Goal: Book appointment/travel/reservation

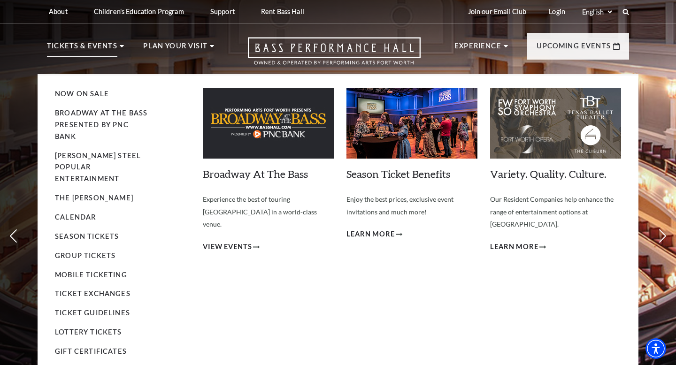
click at [81, 89] on li "Now On Sale" at bounding box center [101, 94] width 93 height 12
click at [95, 94] on link "Now On Sale" at bounding box center [82, 94] width 54 height 8
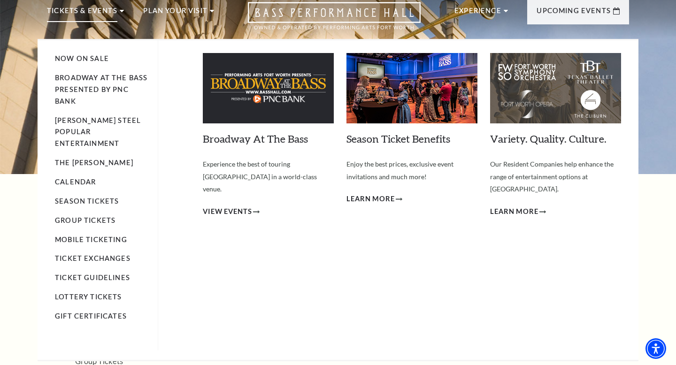
scroll to position [36, 0]
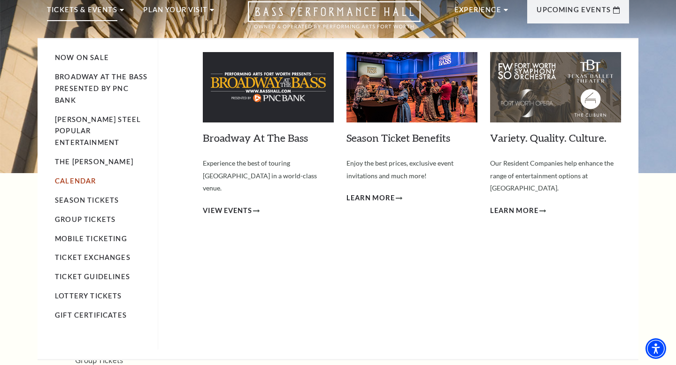
click at [79, 177] on link "Calendar" at bounding box center [75, 181] width 41 height 8
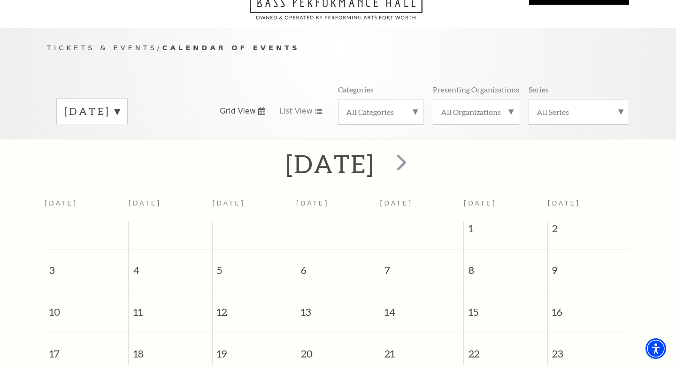
scroll to position [83, 0]
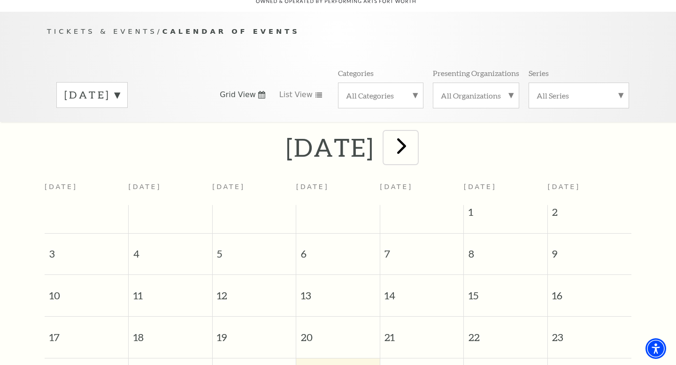
click at [415, 145] on span "next" at bounding box center [401, 145] width 27 height 27
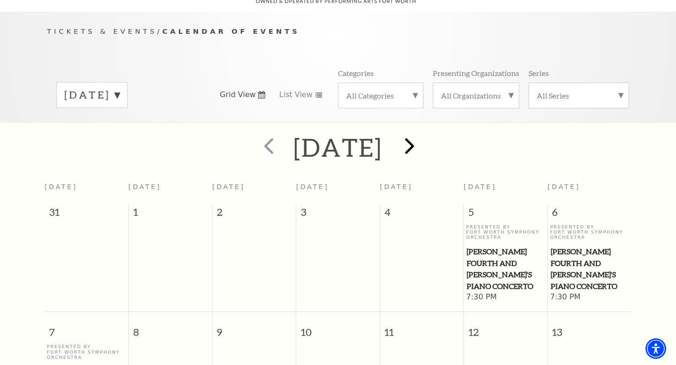
click at [382, 145] on h2 "September 2025" at bounding box center [337, 147] width 89 height 30
click at [423, 144] on span "next" at bounding box center [409, 145] width 27 height 27
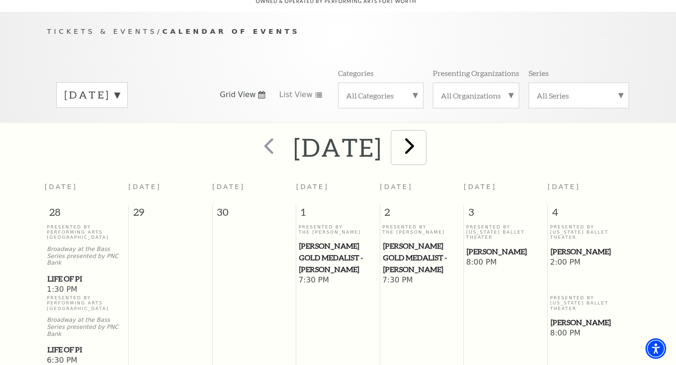
click at [423, 137] on span "next" at bounding box center [409, 145] width 27 height 27
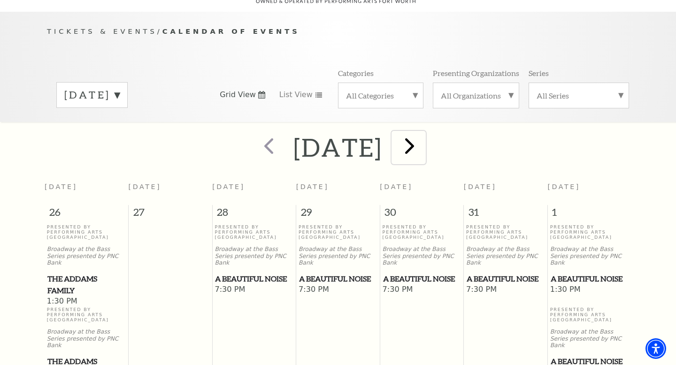
click at [426, 137] on button "next" at bounding box center [408, 147] width 34 height 33
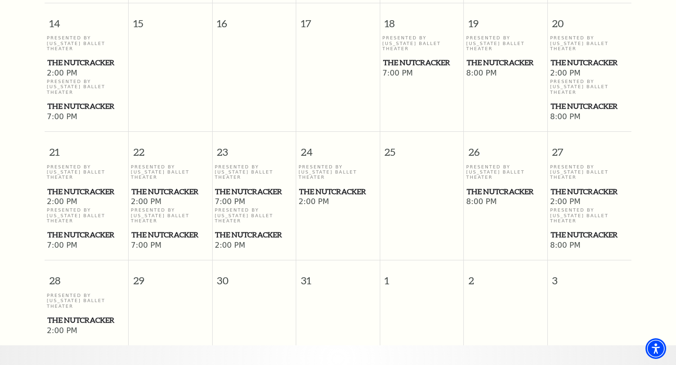
scroll to position [665, 0]
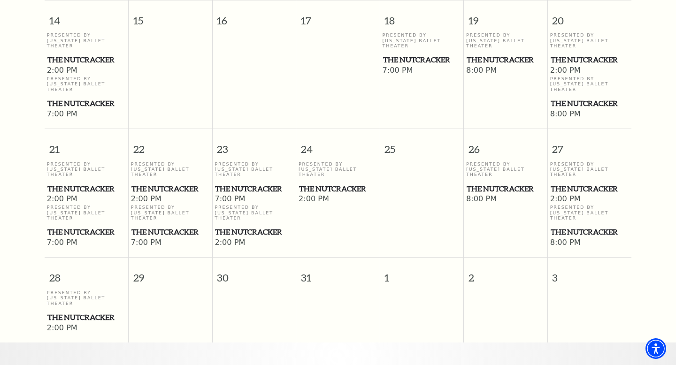
click at [323, 183] on span "The Nutcracker" at bounding box center [338, 189] width 78 height 12
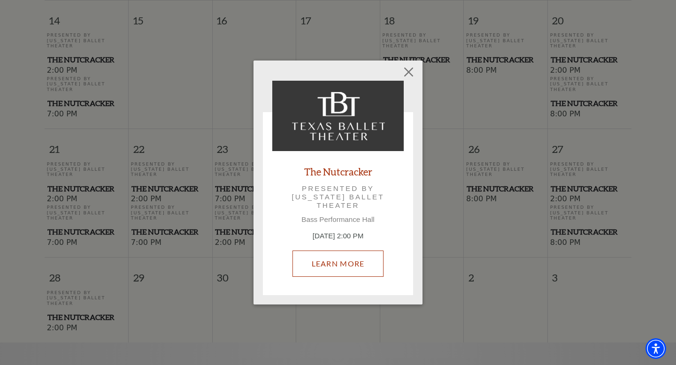
click at [328, 263] on link "Learn More" at bounding box center [338, 264] width 92 height 26
